Goal: Check status: Check status

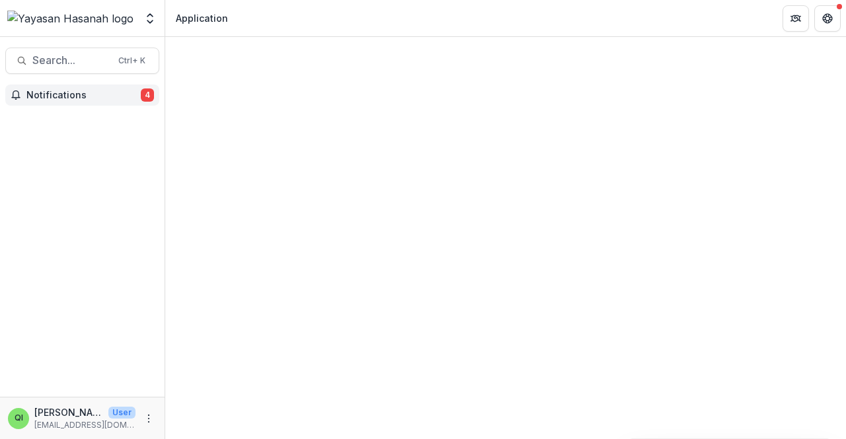
click at [85, 102] on button "Notifications 4" at bounding box center [82, 95] width 154 height 21
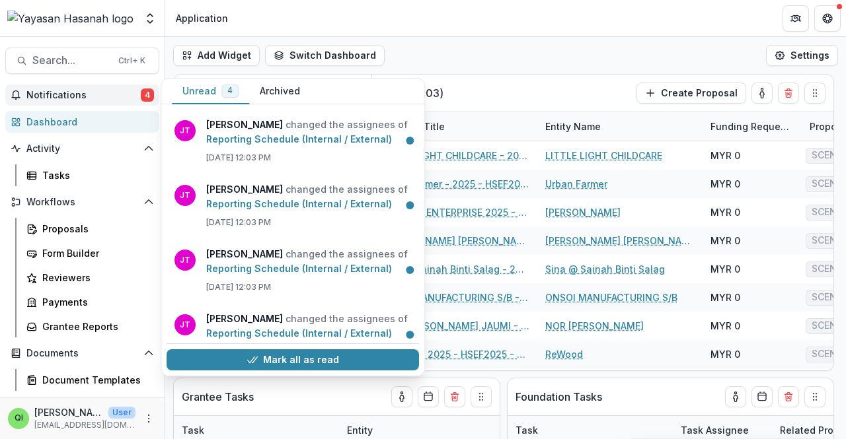
click at [92, 99] on span "Notifications" at bounding box center [83, 95] width 114 height 11
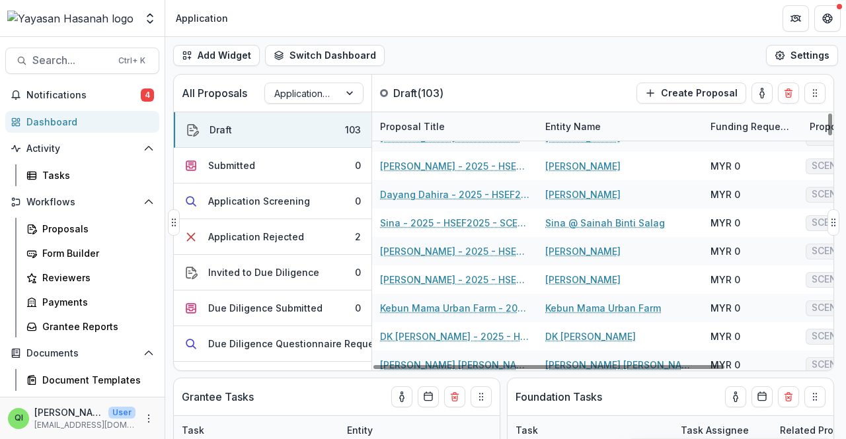
scroll to position [264, 0]
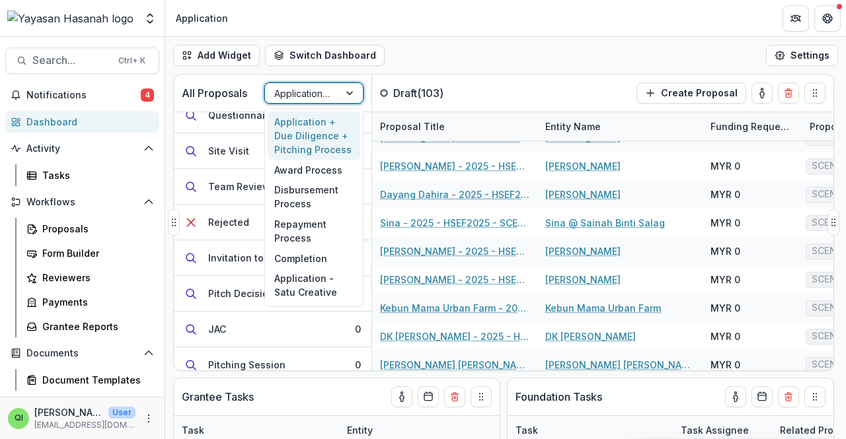
click at [316, 95] on div at bounding box center [301, 93] width 55 height 17
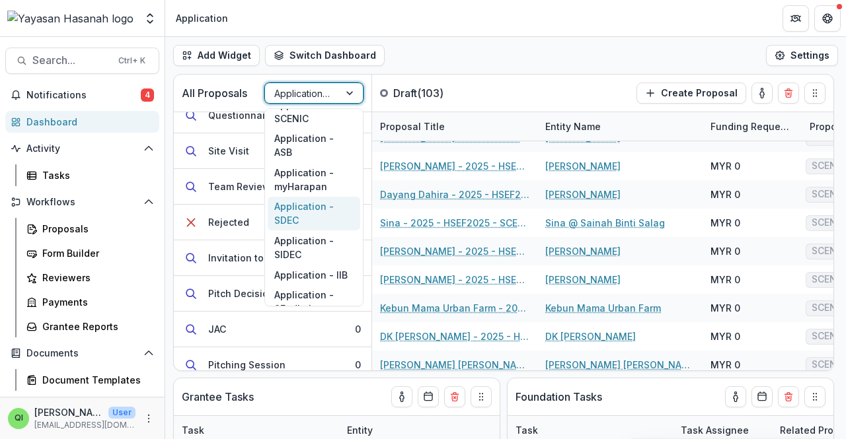
scroll to position [191, 0]
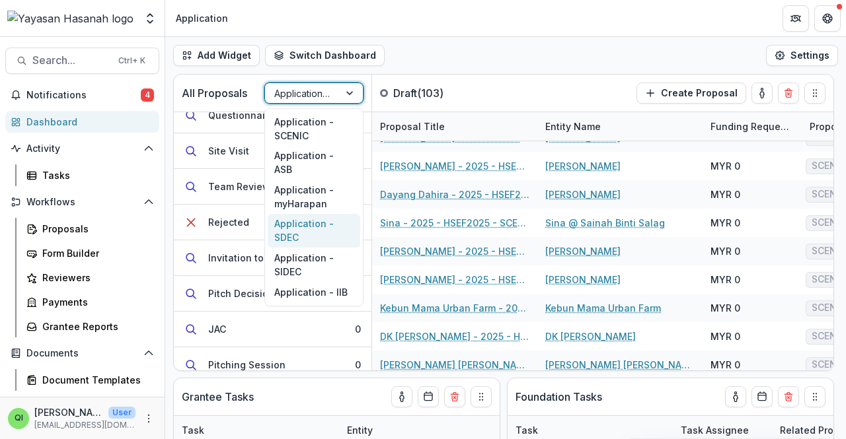
click at [316, 219] on div "Application - SDEC" at bounding box center [314, 231] width 92 height 34
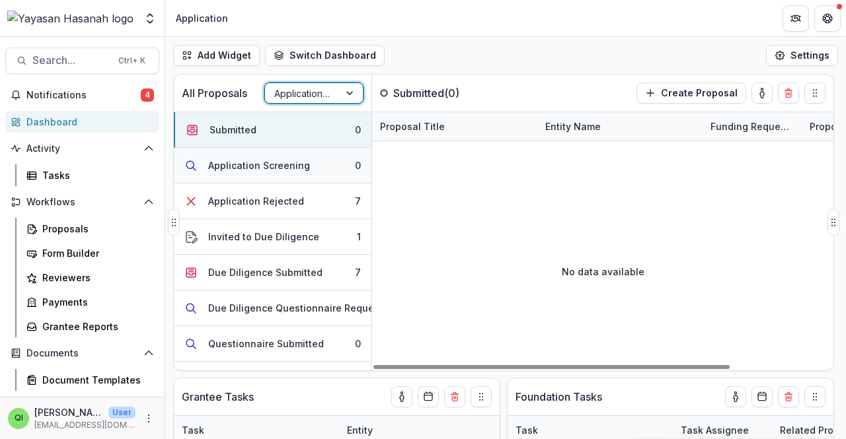
scroll to position [0, 0]
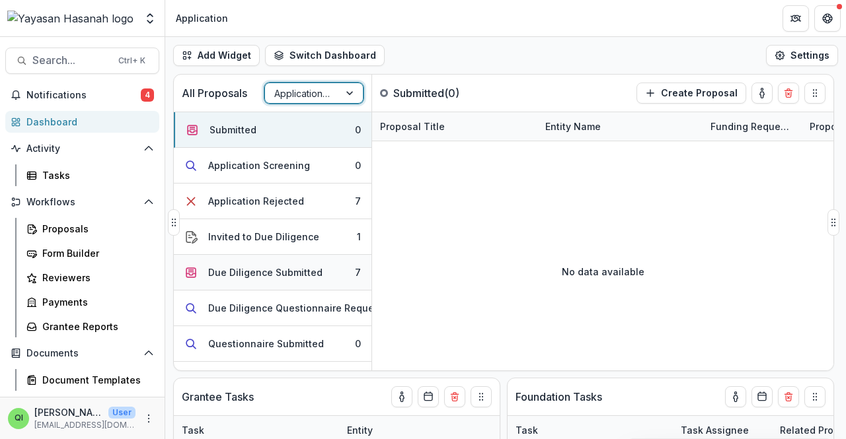
click at [305, 266] on div "Due Diligence Submitted" at bounding box center [265, 273] width 114 height 14
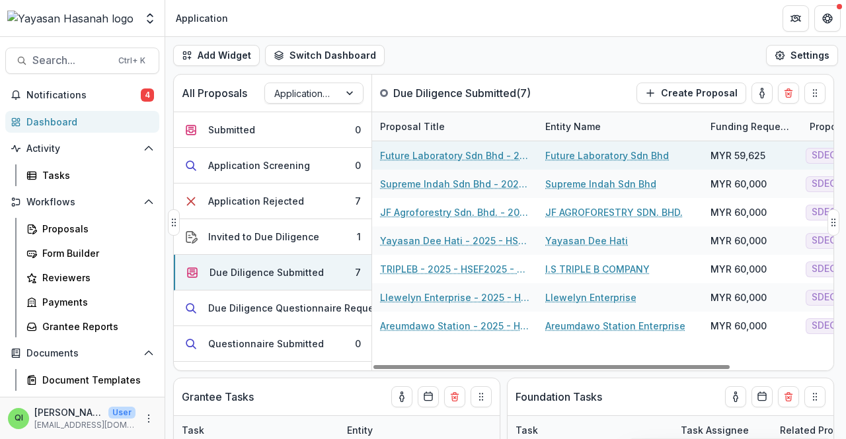
click at [495, 163] on div "Future Laboratory Sdn Bhd - 2025 - HSEF2025 - SDEC" at bounding box center [454, 155] width 149 height 28
click at [495, 157] on link "Future Laboratory Sdn Bhd - 2025 - HSEF2025 - SDEC" at bounding box center [454, 156] width 149 height 14
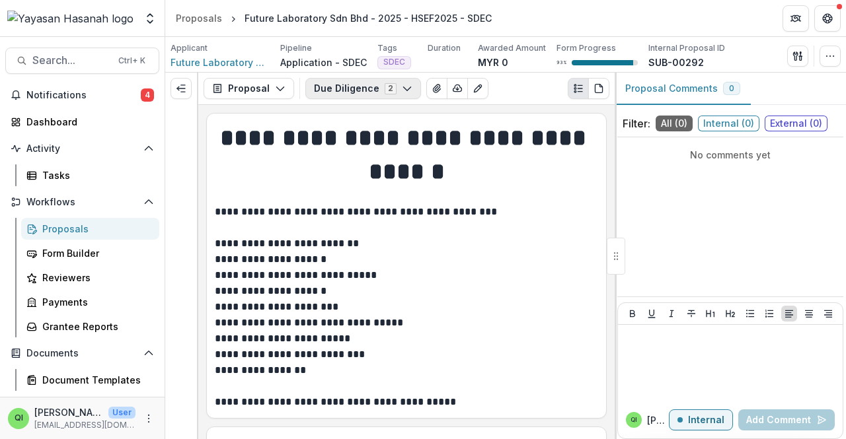
click at [411, 92] on button "Due Diligence 2" at bounding box center [363, 88] width 116 height 21
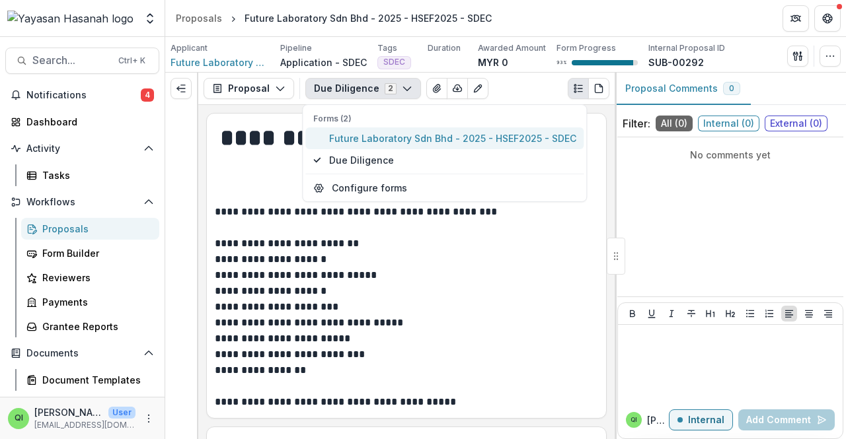
click at [437, 141] on span "Future Laboratory Sdn Bhd - 2025 - HSEF2025 - SDEC" at bounding box center [452, 138] width 247 height 14
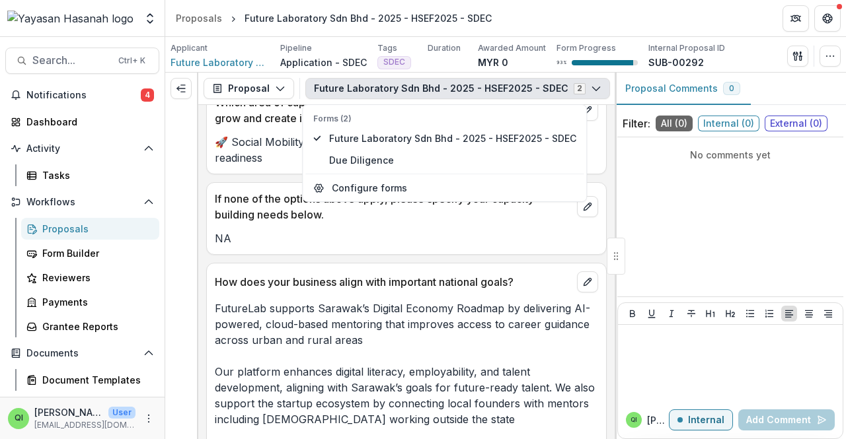
scroll to position [2709, 0]
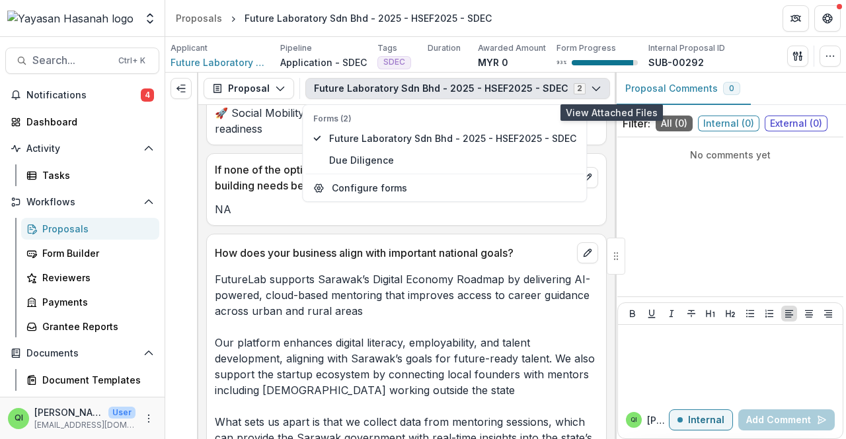
click at [620, 87] on icon "View Attached Files" at bounding box center [625, 88] width 11 height 11
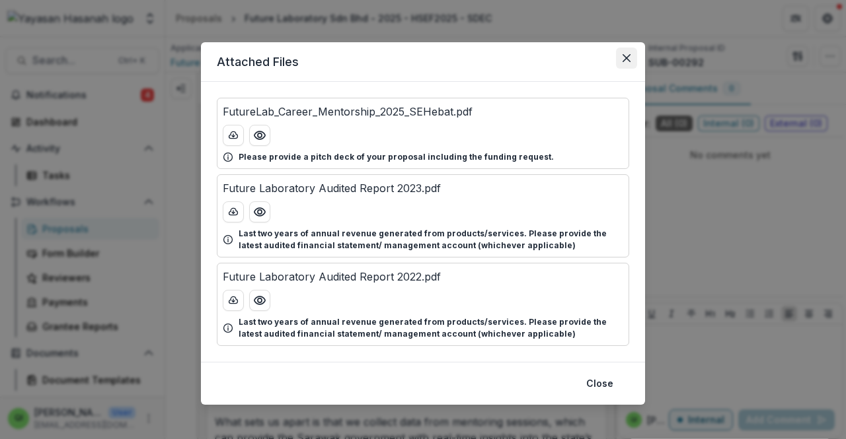
click at [626, 65] on button "Close" at bounding box center [626, 58] width 21 height 21
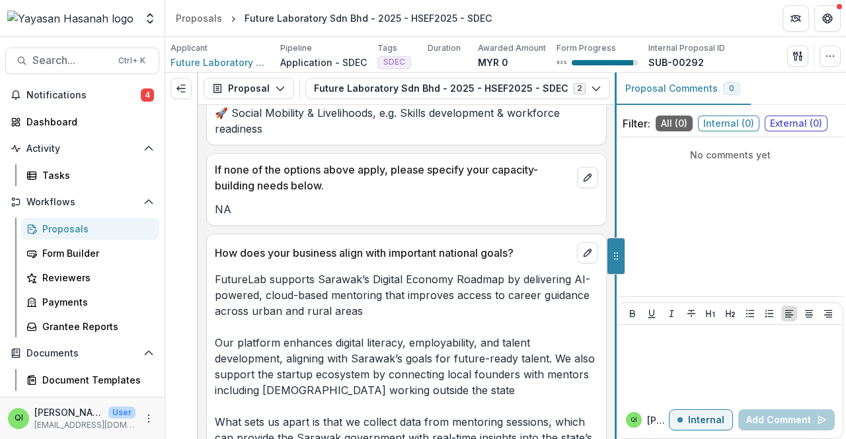
scroll to position [2328, 0]
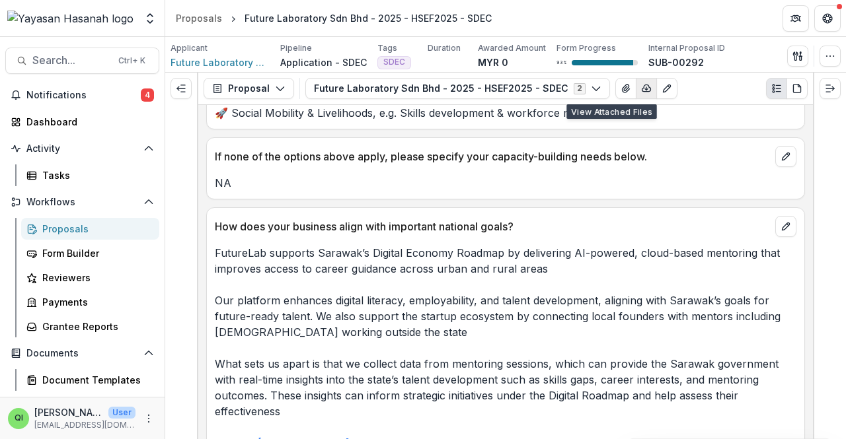
click at [641, 84] on icon "button" at bounding box center [646, 88] width 11 height 11
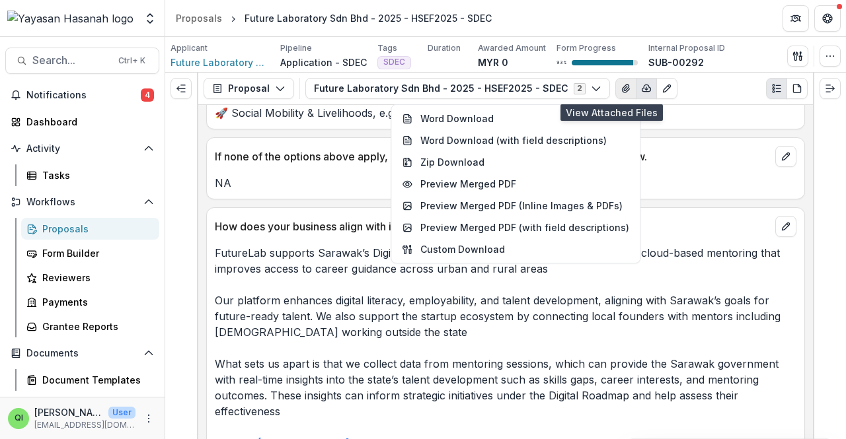
click at [620, 93] on icon "View Attached Files" at bounding box center [625, 88] width 11 height 11
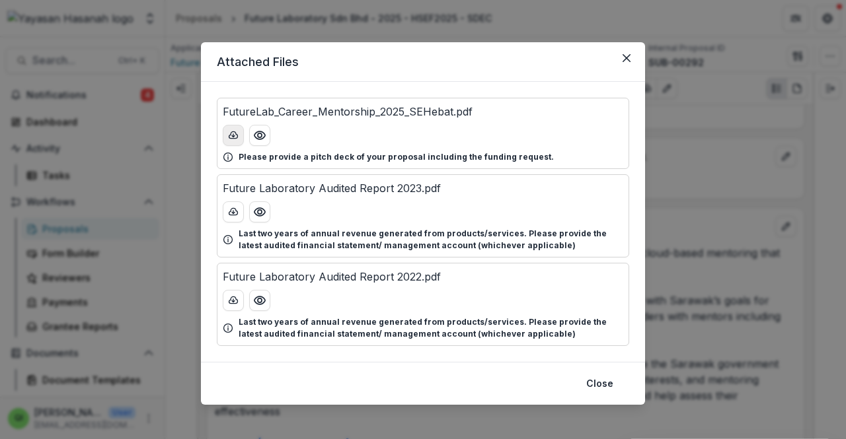
click at [234, 143] on button "download-button" at bounding box center [233, 135] width 21 height 21
